Goal: Check status: Check status

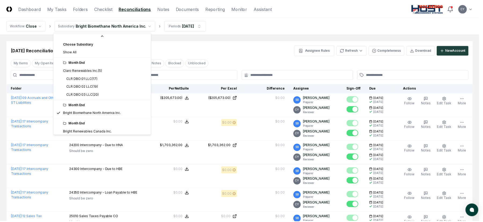
scroll to position [57, 0]
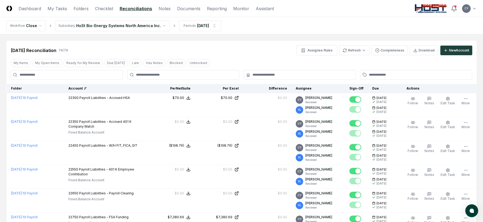
click at [89, 88] on div "Account" at bounding box center [105, 88] width 74 height 5
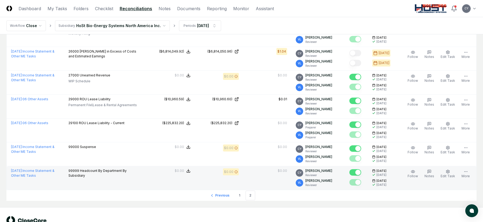
scroll to position [549, 0]
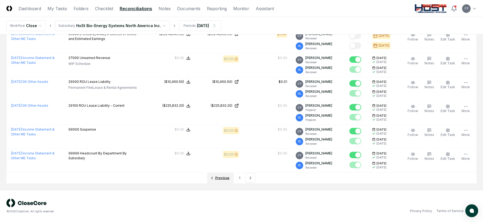
click at [222, 177] on span "Previous" at bounding box center [222, 178] width 14 height 5
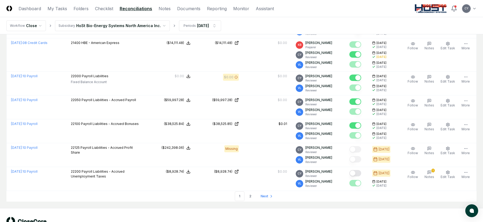
scroll to position [1178, 0]
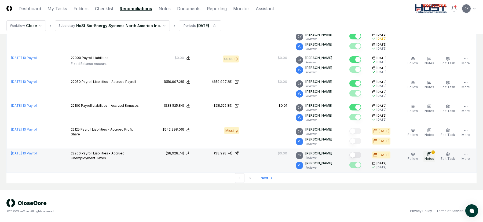
click at [431, 153] on icon "button" at bounding box center [429, 154] width 3 height 3
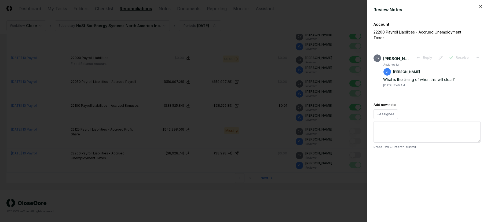
drag, startPoint x: 463, startPoint y: 16, endPoint x: 469, endPoint y: 14, distance: 5.8
click at [468, 14] on form "Review Notes Account 22200 Payroll Liabilities - Accrued Unemployment Taxes CY …" at bounding box center [427, 77] width 107 height 143
click at [481, 7] on icon "button" at bounding box center [481, 6] width 4 height 4
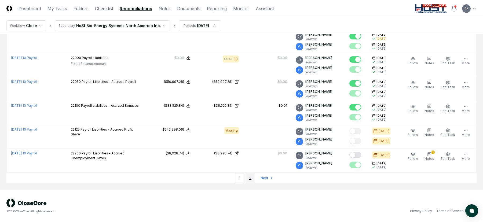
click at [250, 178] on link "2" at bounding box center [251, 178] width 10 height 10
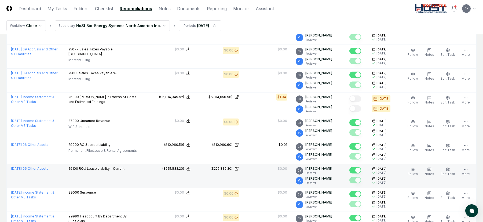
scroll to position [468, 0]
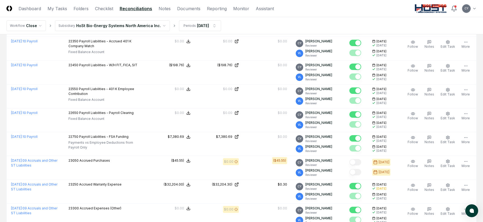
scroll to position [242, 0]
